Goal: Task Accomplishment & Management: Manage account settings

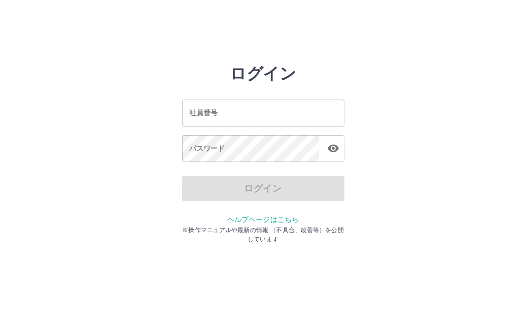
click at [250, 110] on input "社員番号" at bounding box center [263, 112] width 162 height 27
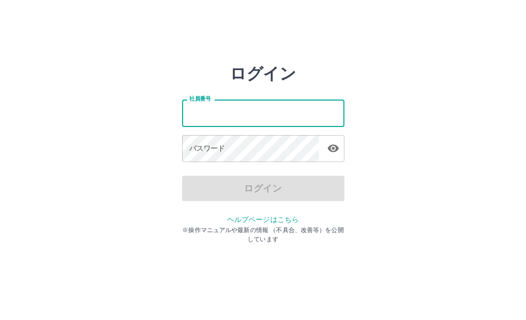
type input "*******"
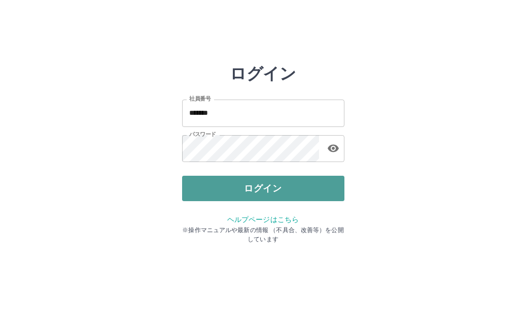
click at [300, 189] on button "ログイン" at bounding box center [263, 188] width 162 height 25
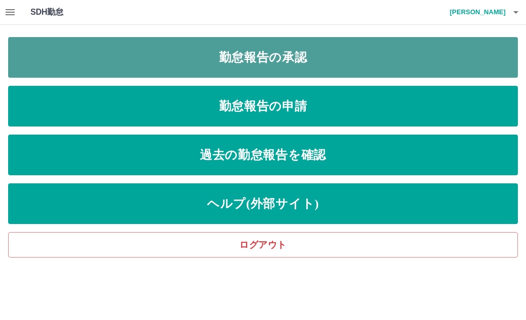
click at [82, 55] on link "勤怠報告の承認" at bounding box center [263, 57] width 510 height 41
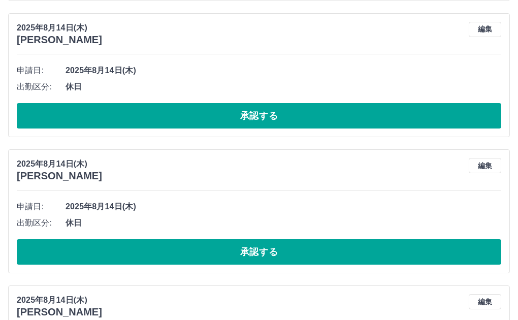
scroll to position [2588, 0]
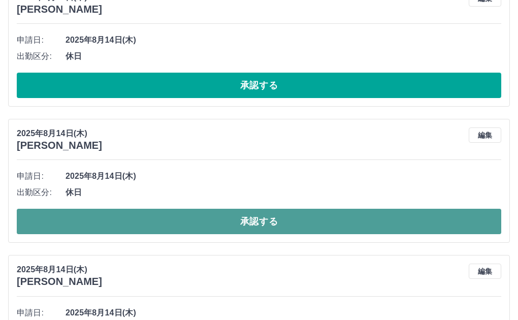
click at [204, 217] on button "承認する" at bounding box center [259, 221] width 484 height 25
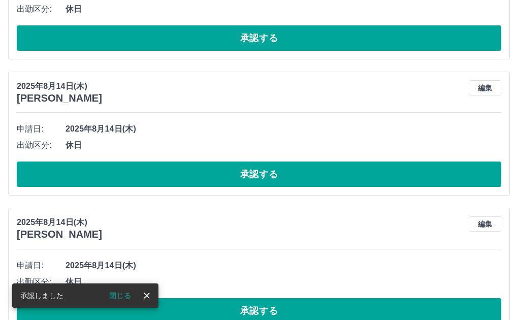
scroll to position [2655, 0]
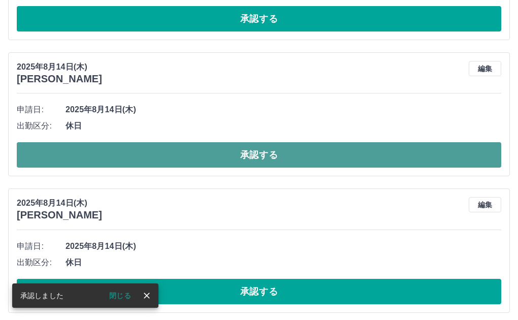
click at [247, 156] on button "承認する" at bounding box center [259, 154] width 484 height 25
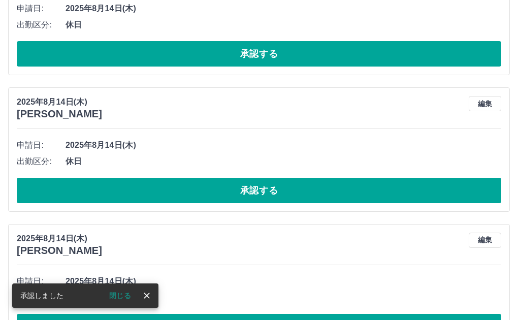
scroll to position [2756, 0]
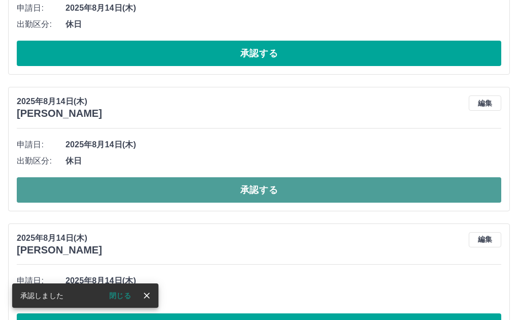
click at [302, 191] on button "承認する" at bounding box center [259, 189] width 484 height 25
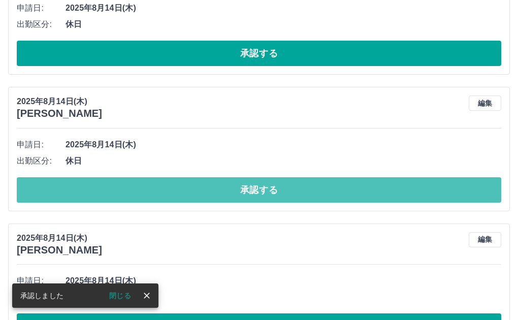
click at [302, 191] on button "承認する" at bounding box center [259, 189] width 484 height 25
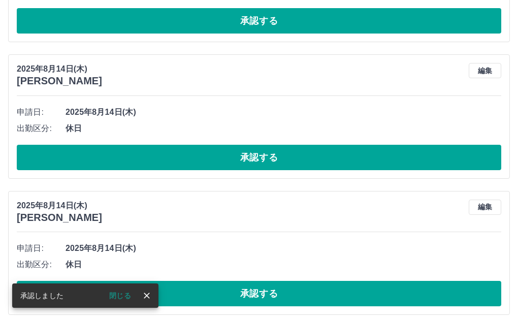
scroll to position [2807, 0]
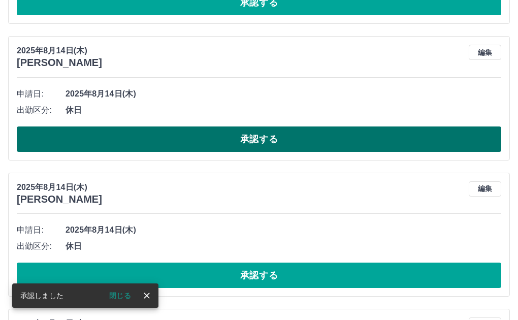
click at [280, 143] on button "承認する" at bounding box center [259, 138] width 484 height 25
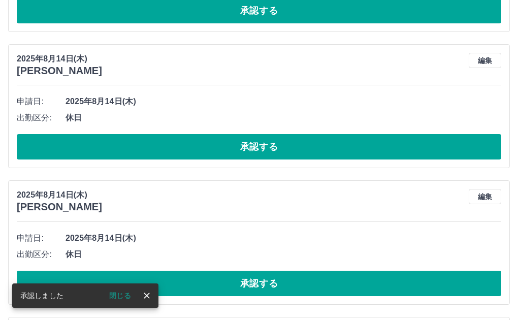
scroll to position [3111, 0]
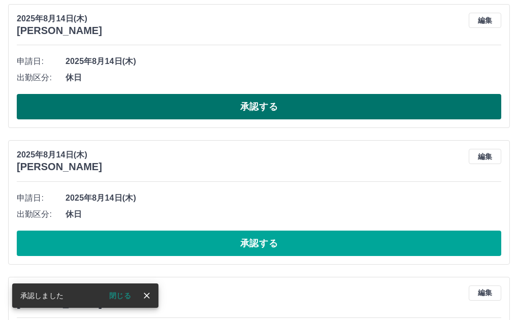
click at [235, 110] on button "承認する" at bounding box center [259, 106] width 484 height 25
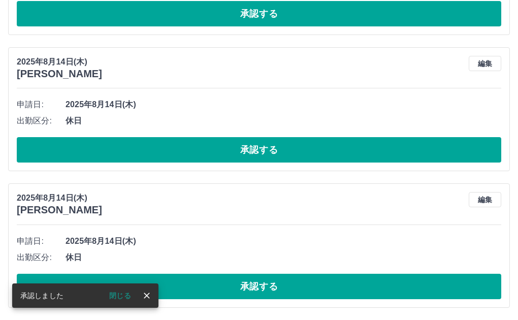
scroll to position [2975, 0]
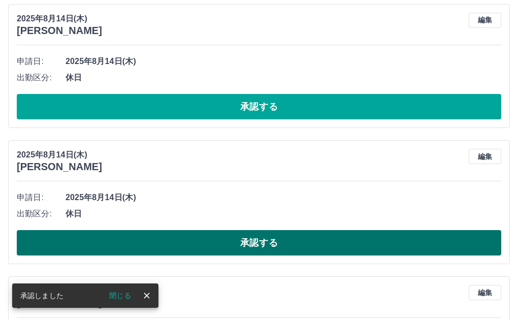
click at [258, 247] on button "承認する" at bounding box center [259, 242] width 484 height 25
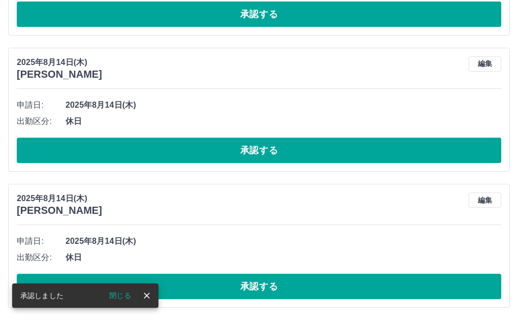
scroll to position [2933, 0]
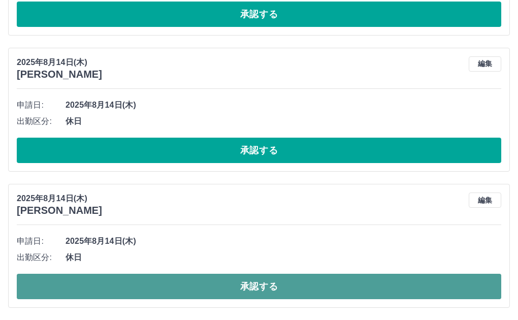
click at [288, 295] on button "承認する" at bounding box center [259, 286] width 484 height 25
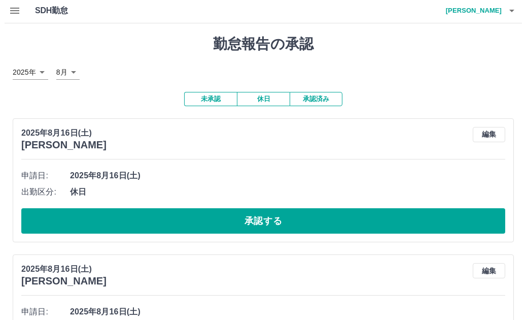
scroll to position [0, 0]
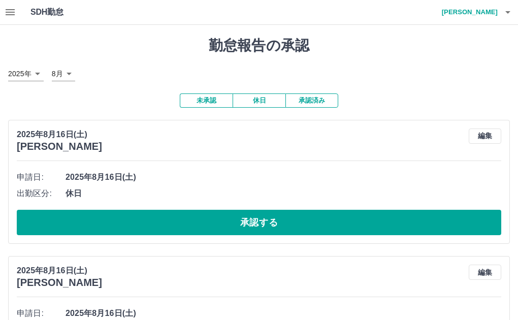
click at [477, 14] on h4 "小松　理恵子" at bounding box center [466, 12] width 61 height 24
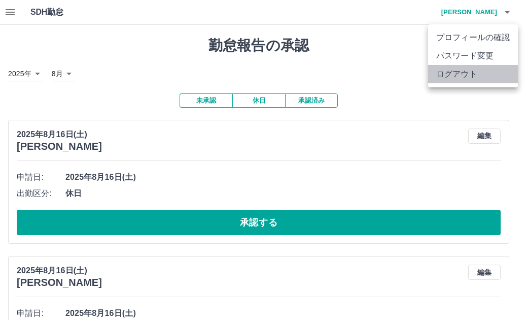
click at [457, 74] on li "ログアウト" at bounding box center [473, 74] width 90 height 18
